Goal: Transaction & Acquisition: Book appointment/travel/reservation

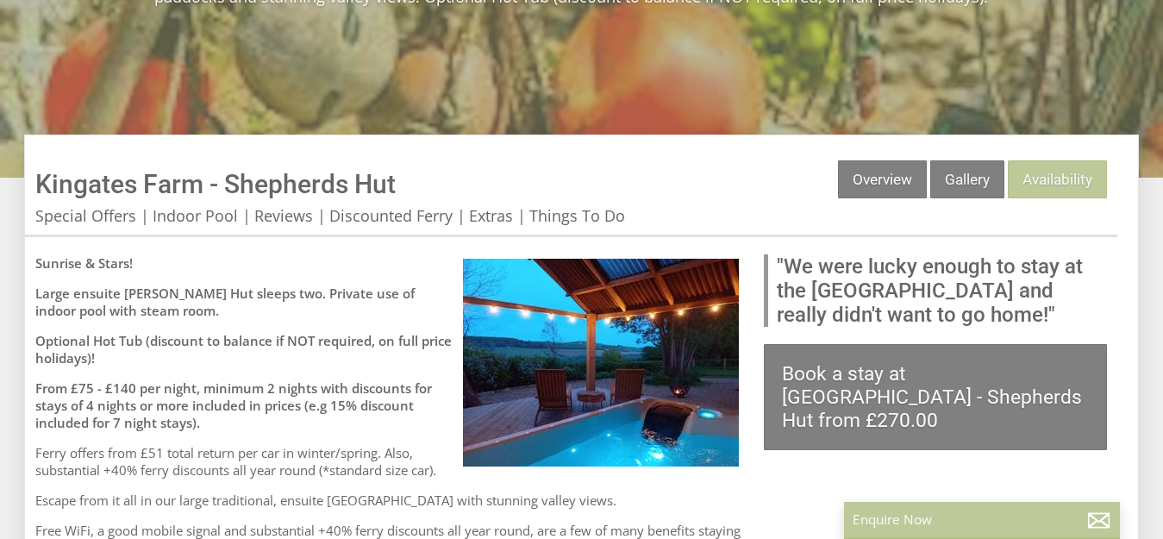
scroll to position [382, 0]
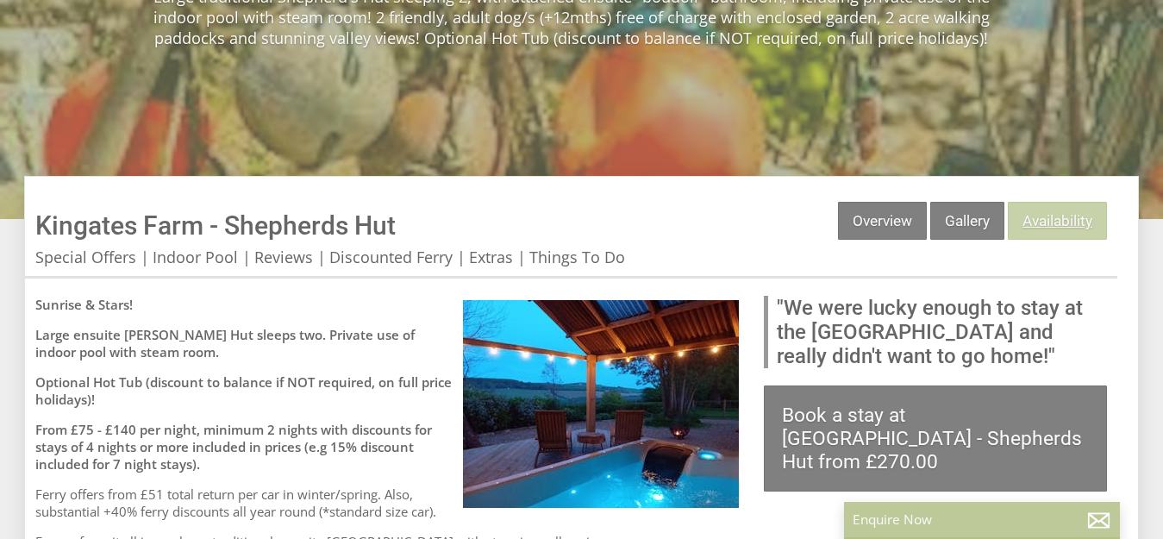
click at [1079, 219] on link "Availability" at bounding box center [1057, 221] width 99 height 38
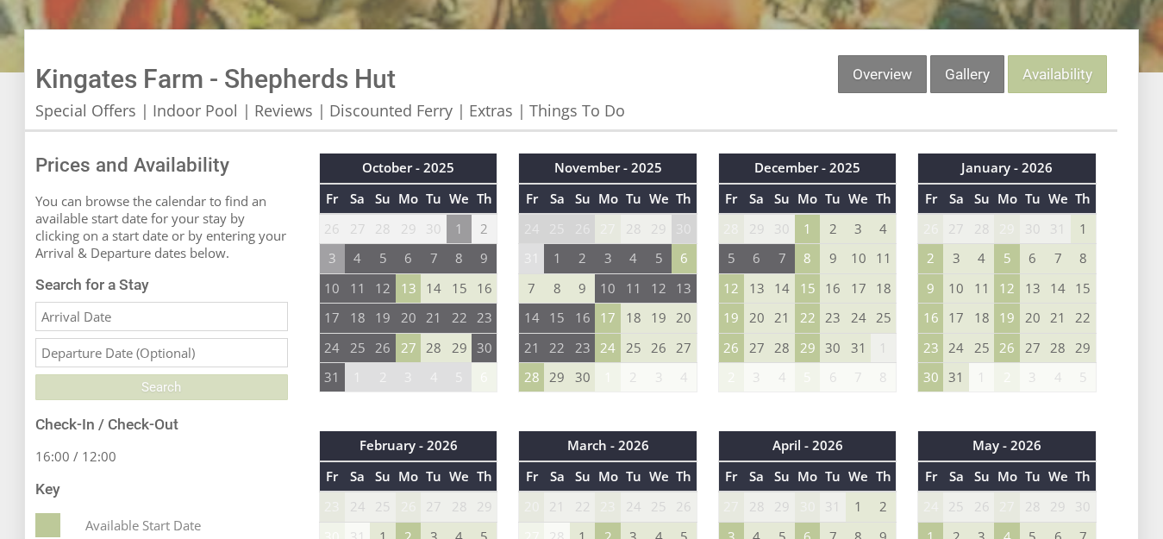
scroll to position [524, 0]
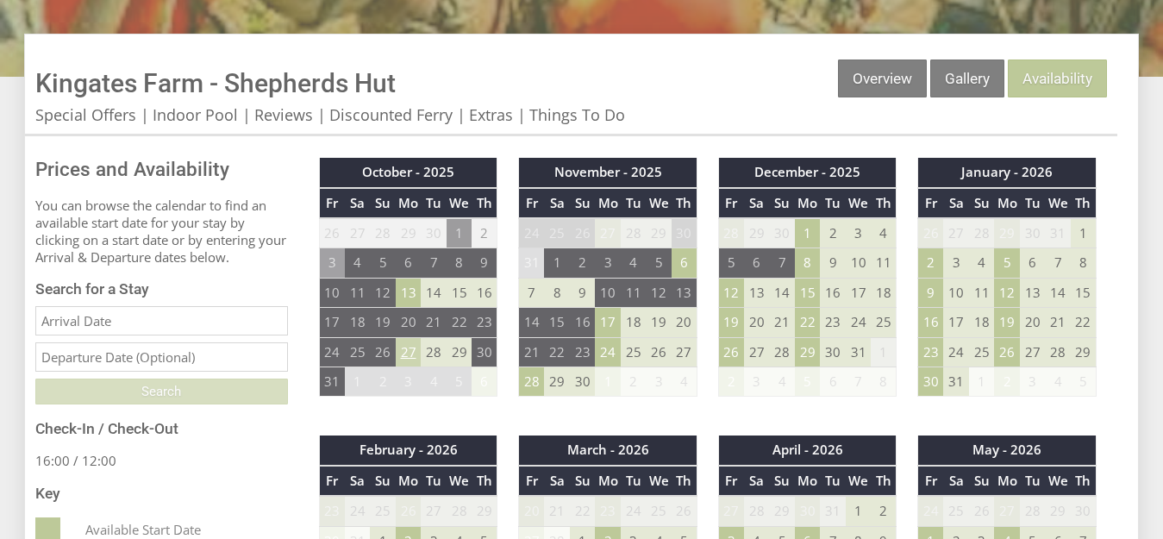
click at [409, 354] on td "27" at bounding box center [409, 351] width 26 height 29
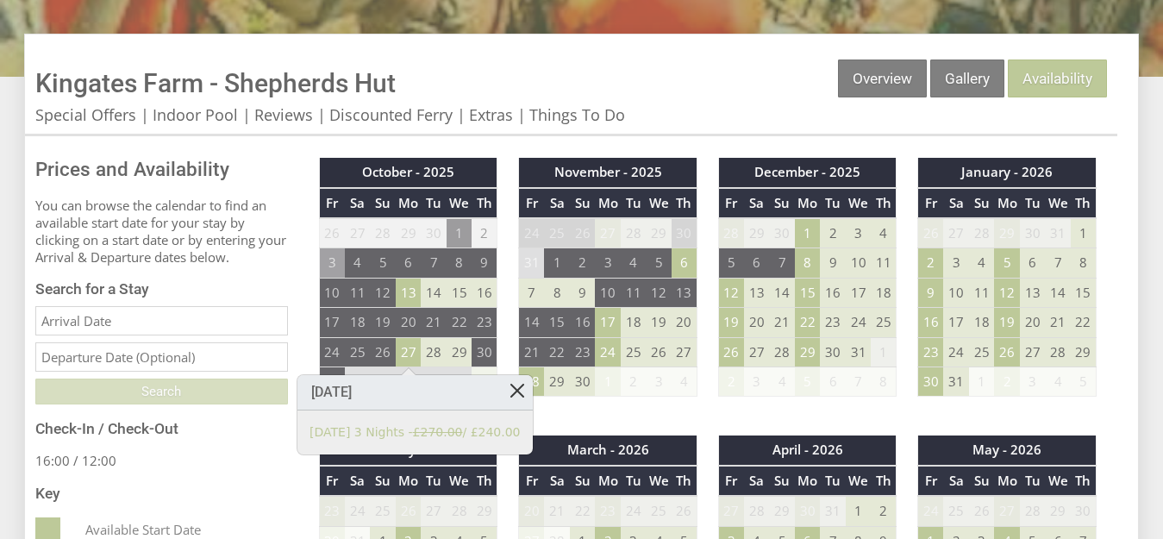
click at [512, 389] on link at bounding box center [517, 390] width 30 height 30
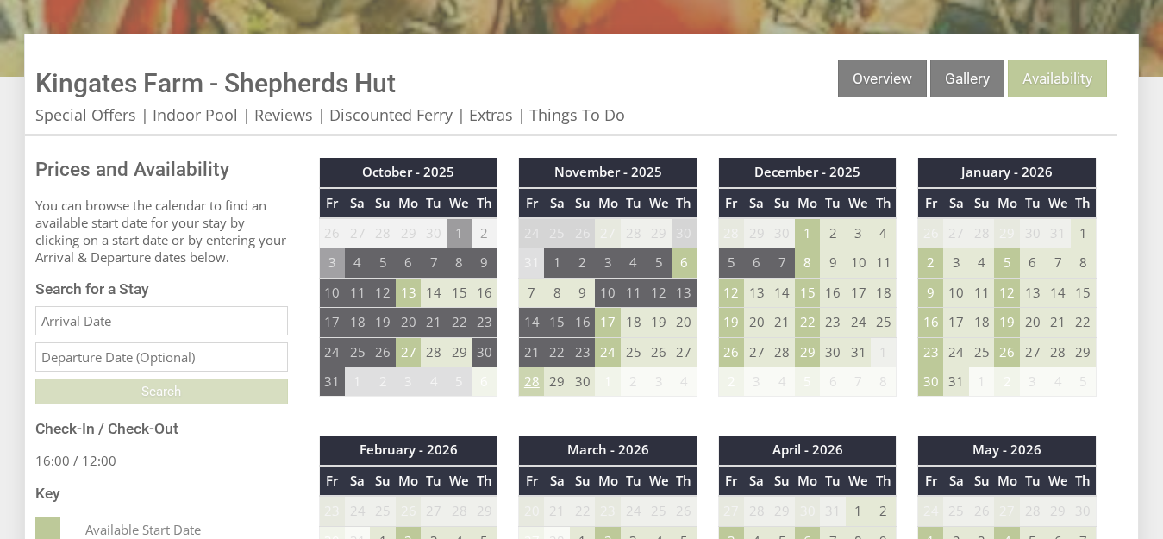
click at [532, 385] on td "28" at bounding box center [532, 381] width 26 height 29
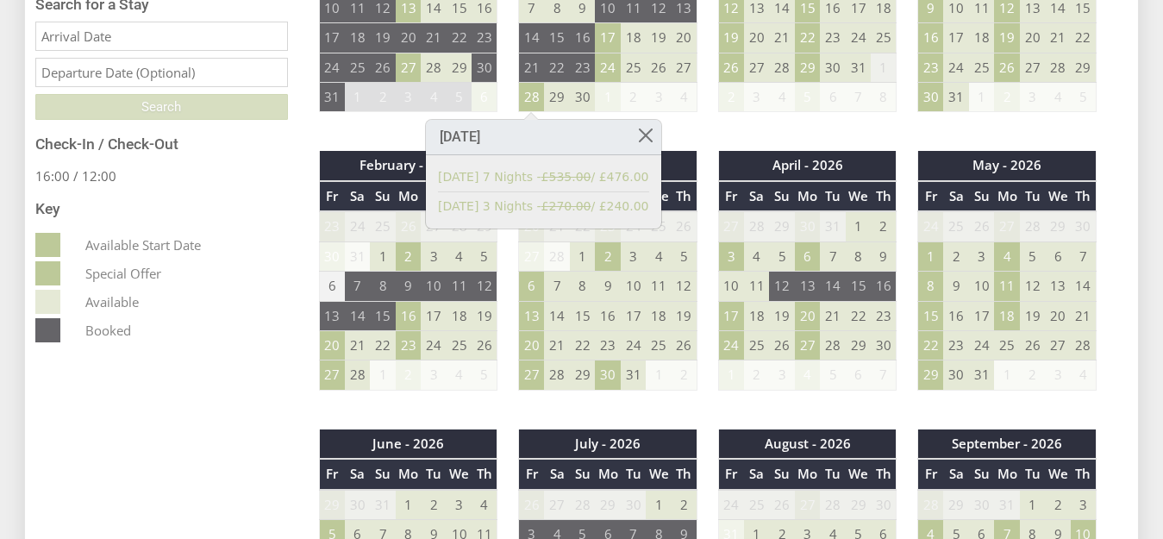
scroll to position [817, 0]
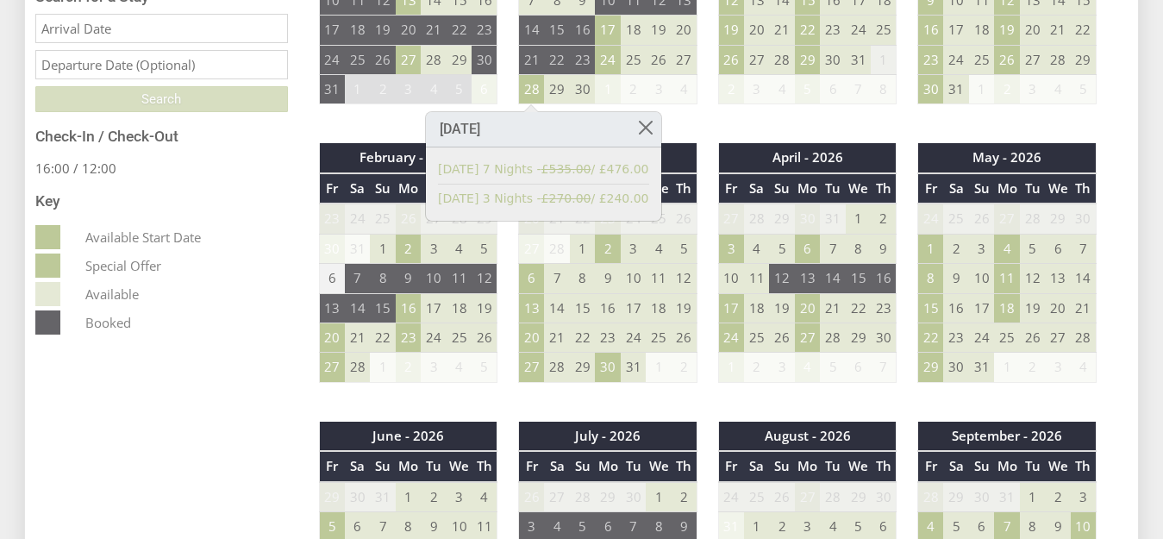
click at [1149, 261] on div "Properties [GEOGRAPHIC_DATA] - Shepherds Hut Overview Gallery Availability Spec…" at bounding box center [581, 515] width 1142 height 1549
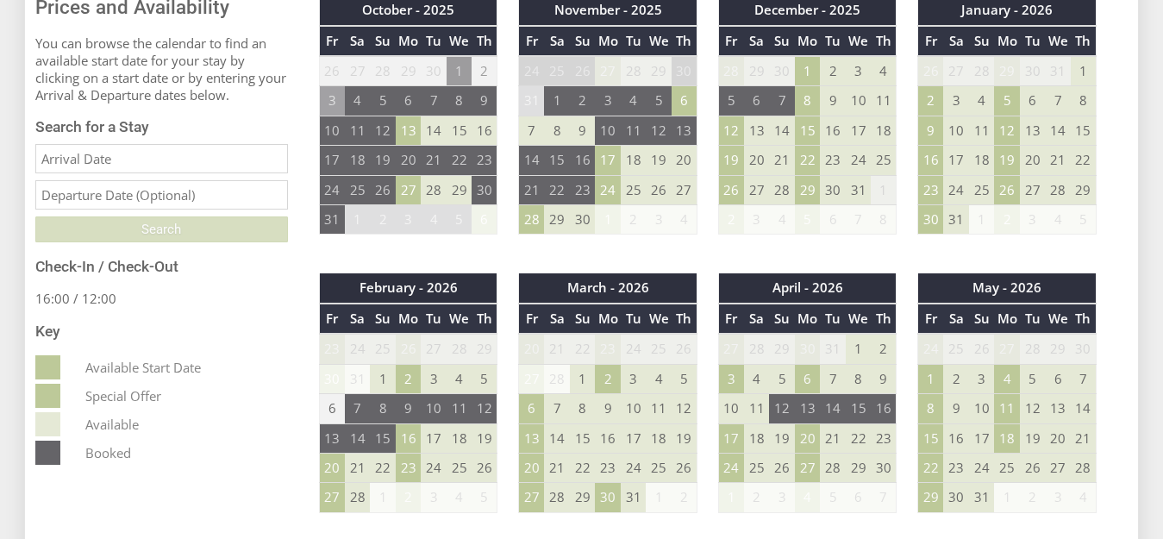
scroll to position [683, 0]
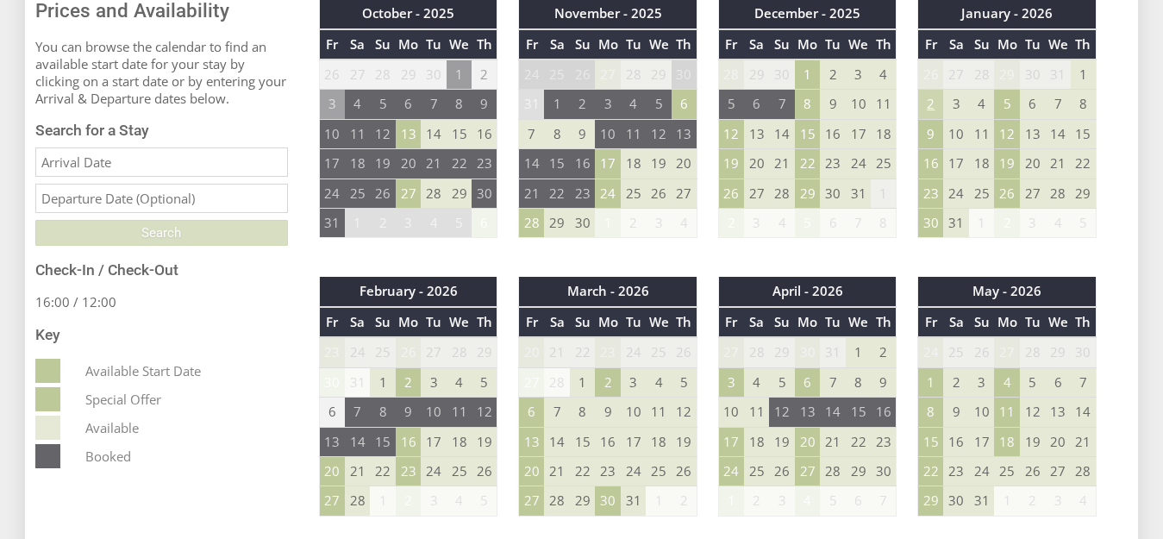
click at [927, 105] on td "2" at bounding box center [931, 104] width 26 height 29
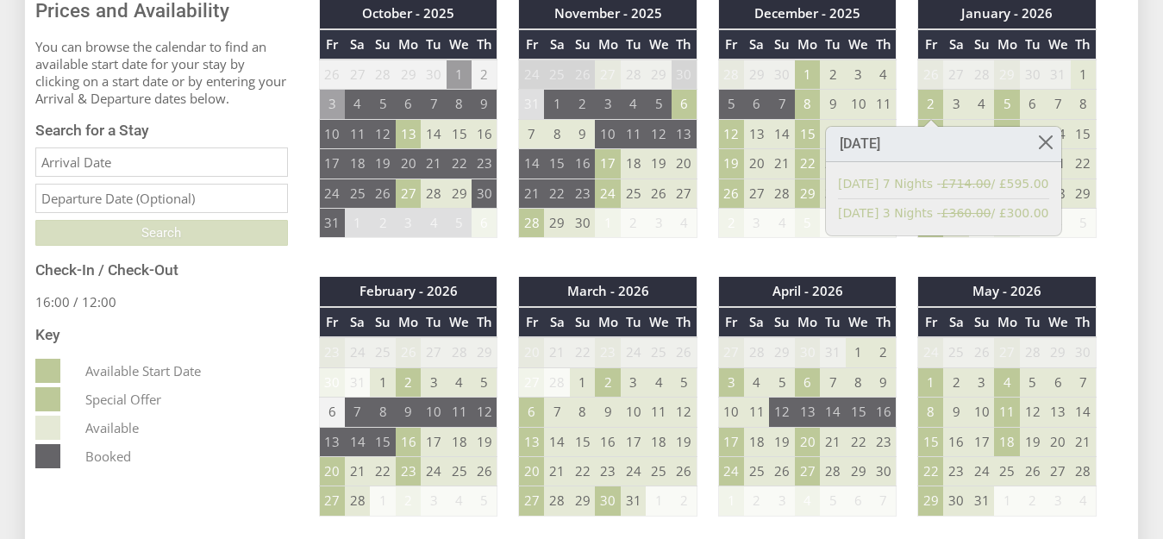
scroll to position [686, 0]
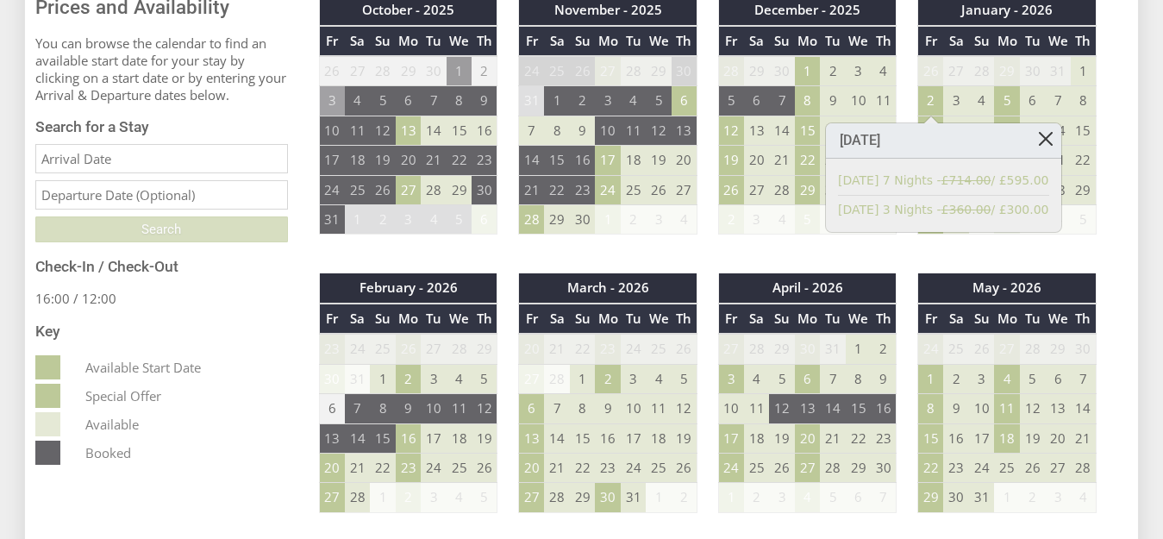
click at [1030, 126] on link at bounding box center [1045, 138] width 30 height 30
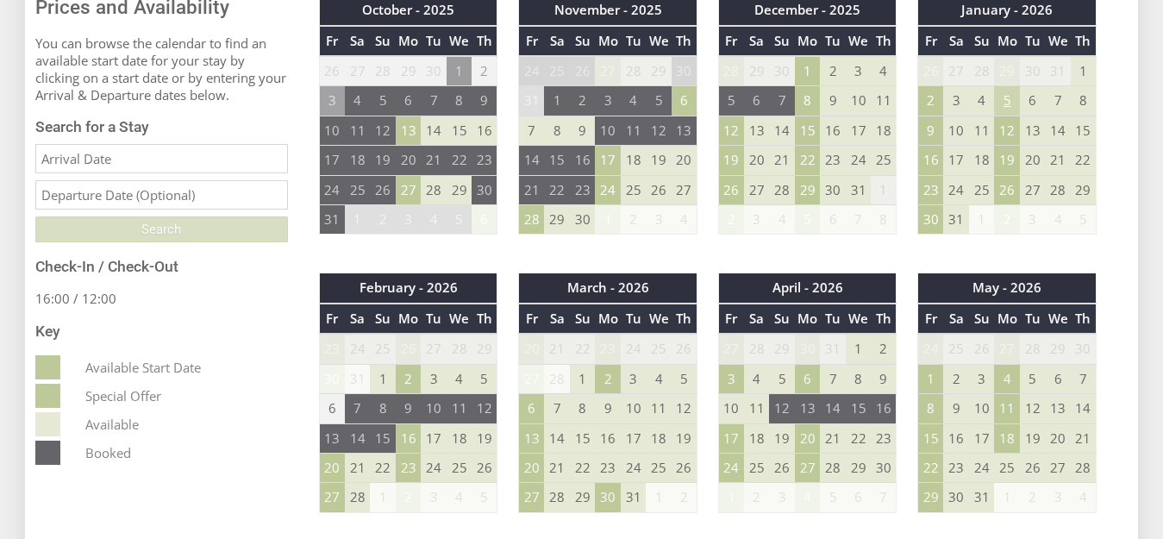
click at [1008, 105] on td "5" at bounding box center [1007, 100] width 26 height 29
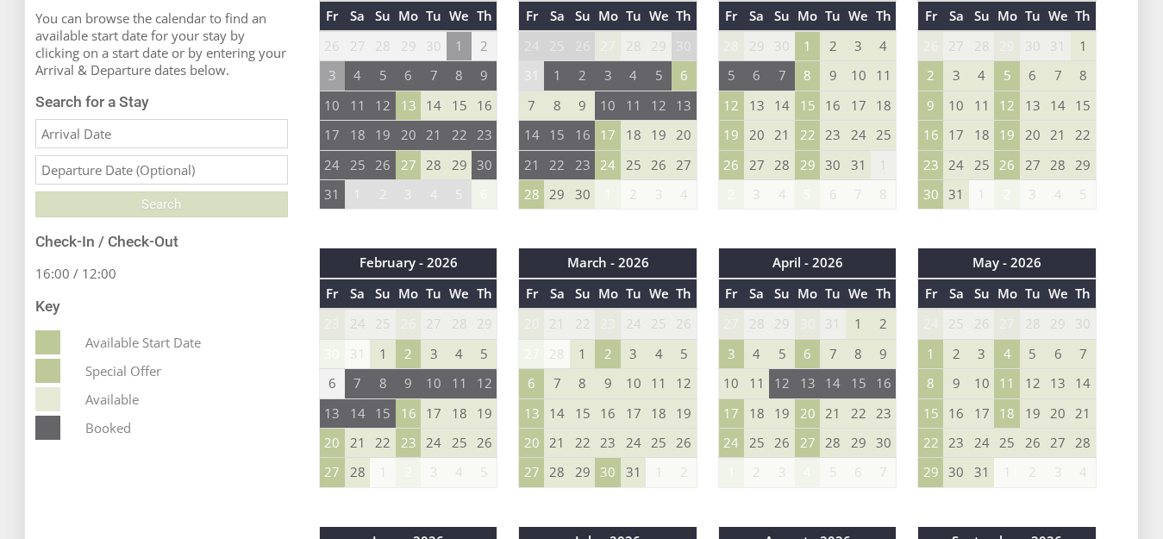
scroll to position [715, 0]
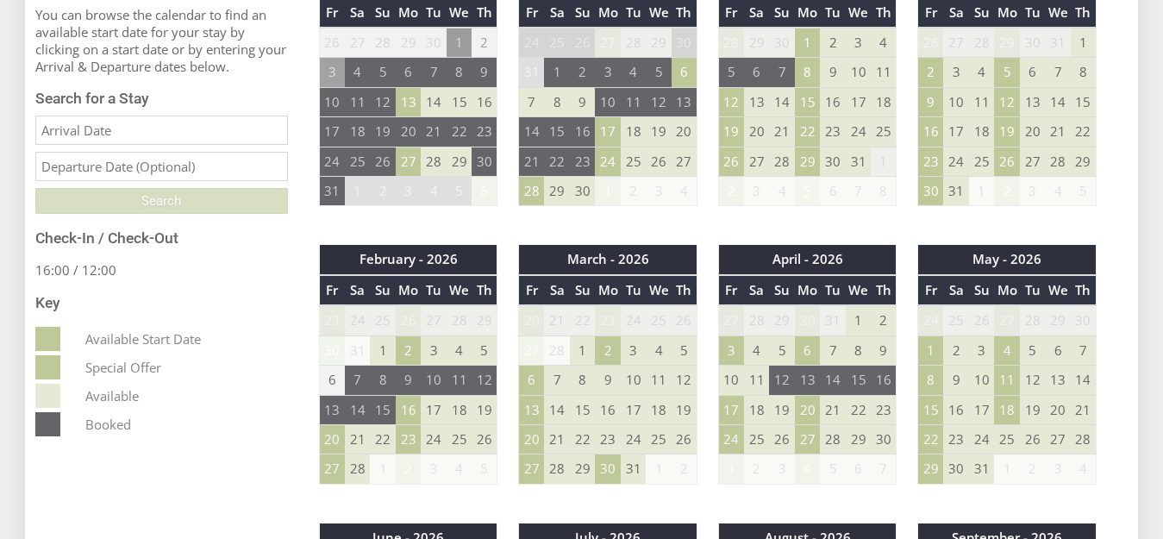
click at [804, 193] on td "5" at bounding box center [808, 191] width 26 height 29
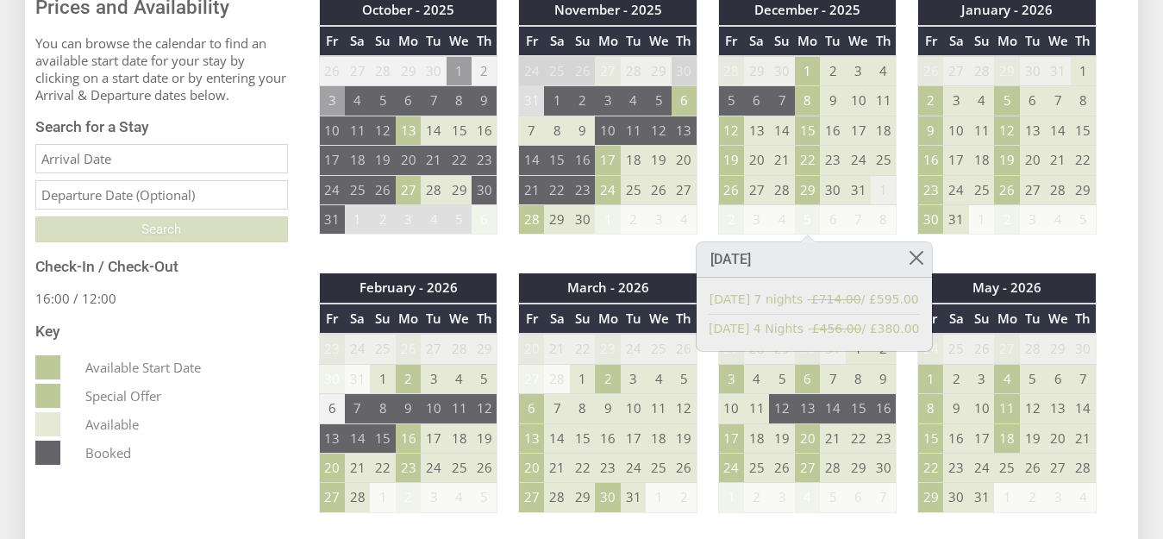
scroll to position [691, 0]
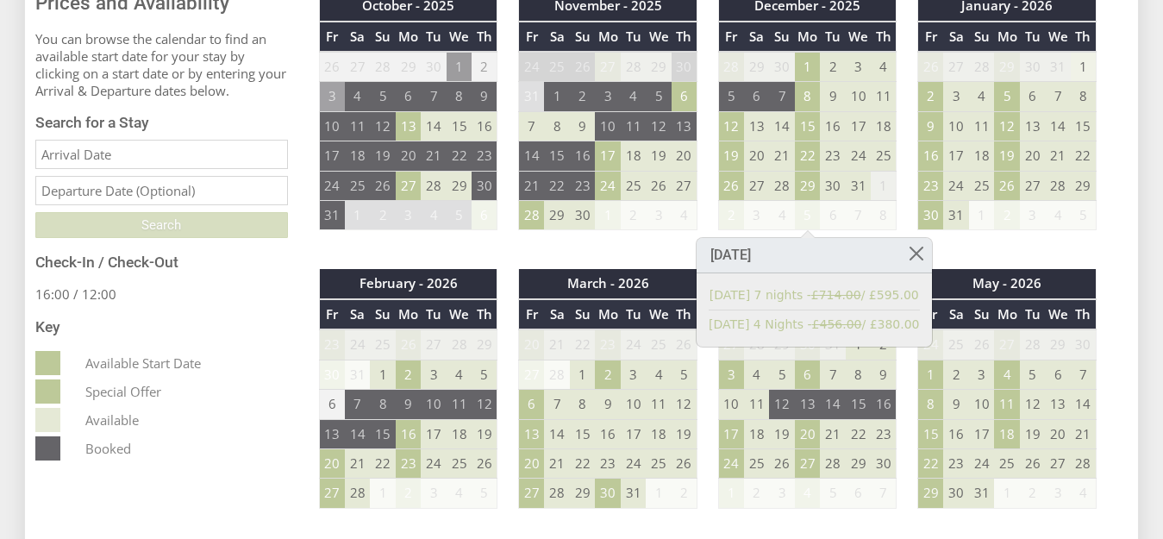
click at [1084, 60] on td "1" at bounding box center [1084, 67] width 26 height 30
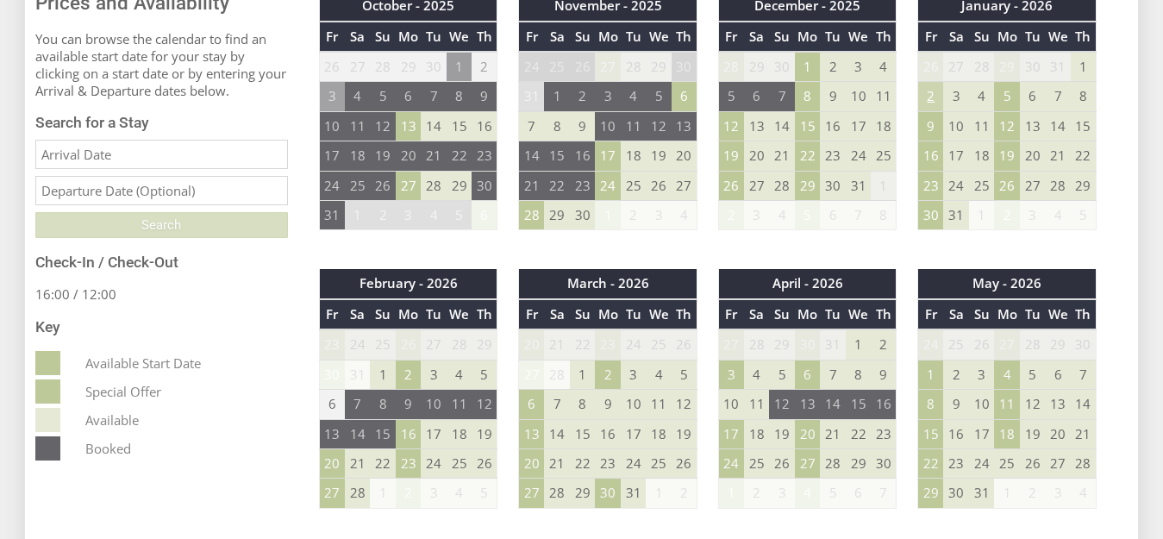
click at [923, 97] on td "2" at bounding box center [931, 96] width 26 height 29
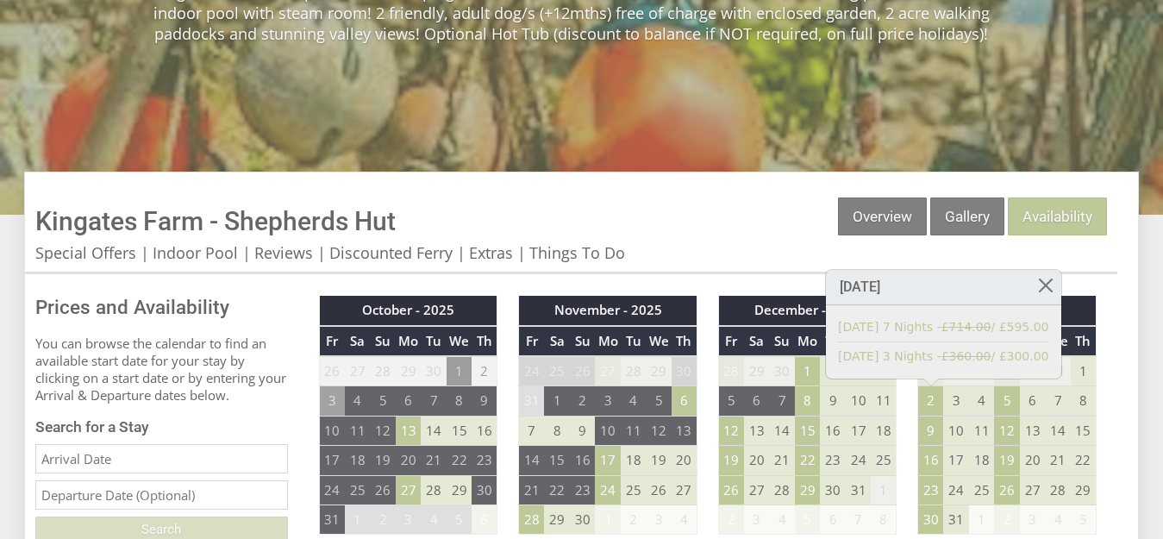
scroll to position [203, 0]
